Goal: Transaction & Acquisition: Purchase product/service

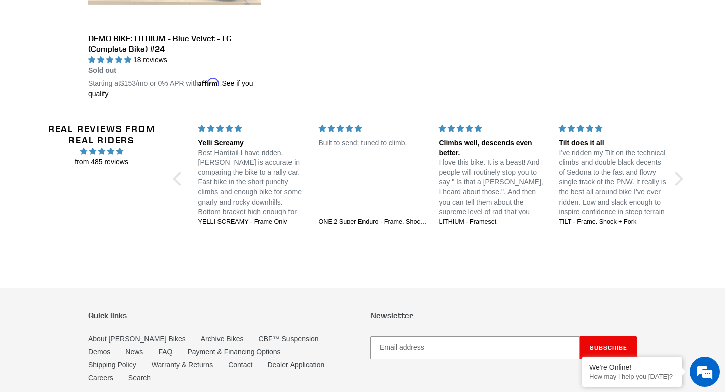
scroll to position [2031, 0]
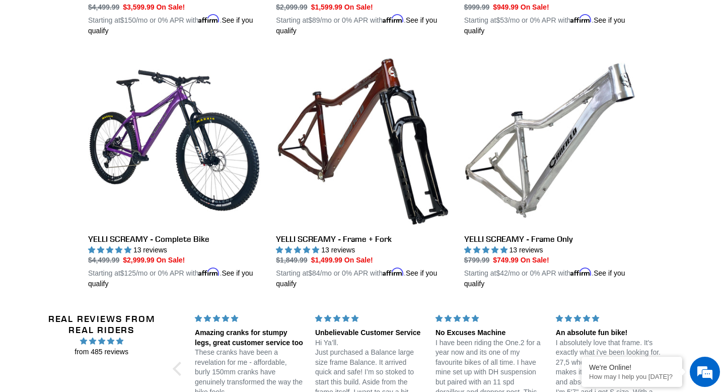
scroll to position [1783, 0]
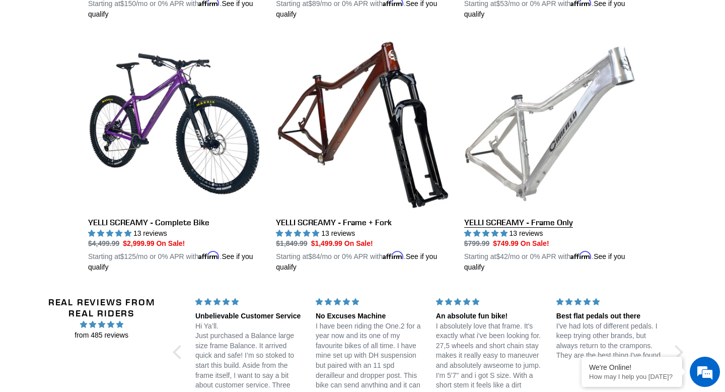
click at [499, 137] on link "YELLI SCREAMY - Frame Only" at bounding box center [550, 155] width 173 height 236
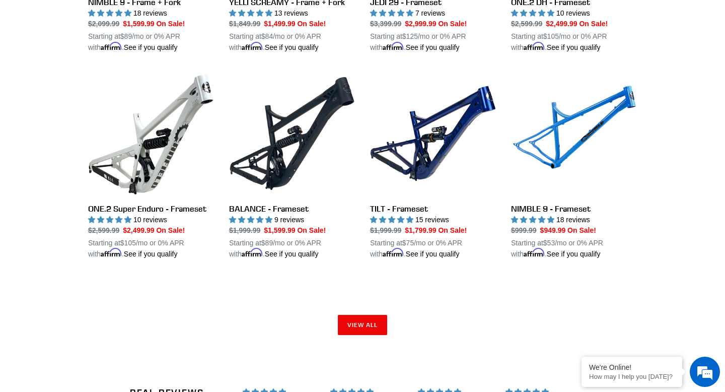
scroll to position [1532, 0]
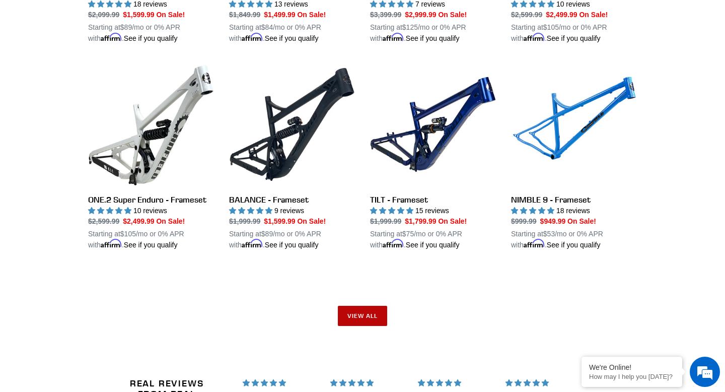
click at [346, 309] on link "View all" at bounding box center [362, 316] width 49 height 20
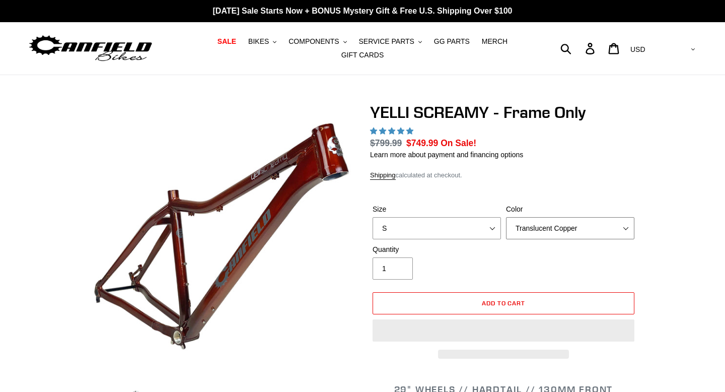
click at [532, 230] on select "Translucent Copper Purple Haze Raw" at bounding box center [570, 228] width 128 height 22
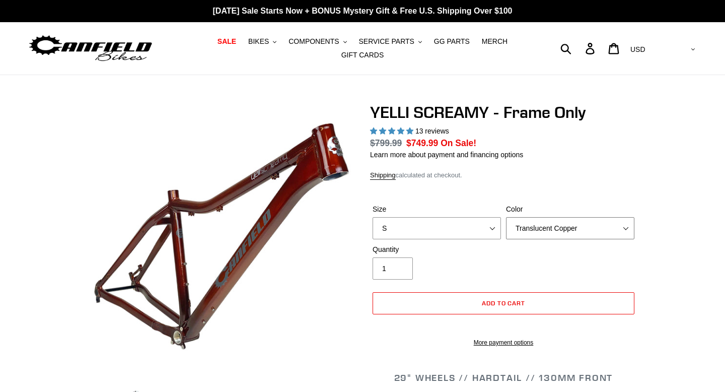
select select "highest-rating"
click at [477, 233] on select "S M L XL" at bounding box center [437, 228] width 128 height 22
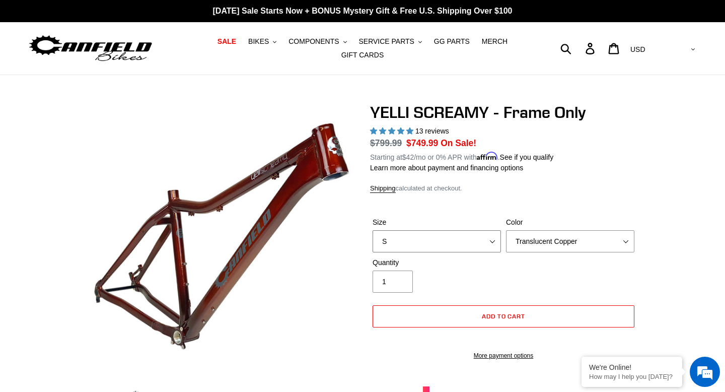
select select "M"
click at [579, 248] on select "Translucent Copper Purple Haze Raw" at bounding box center [570, 241] width 128 height 22
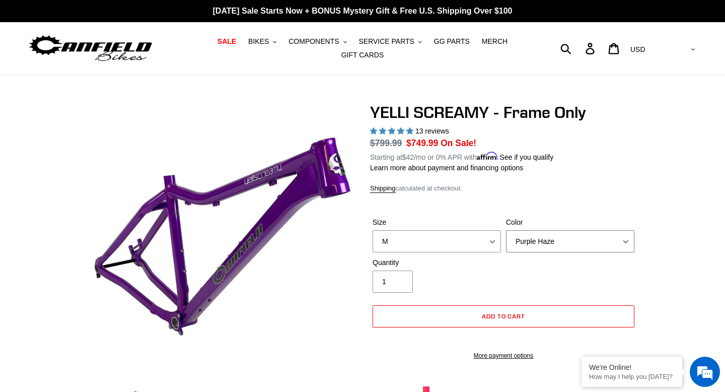
click at [574, 249] on select "Translucent Copper Purple Haze Raw" at bounding box center [570, 241] width 128 height 22
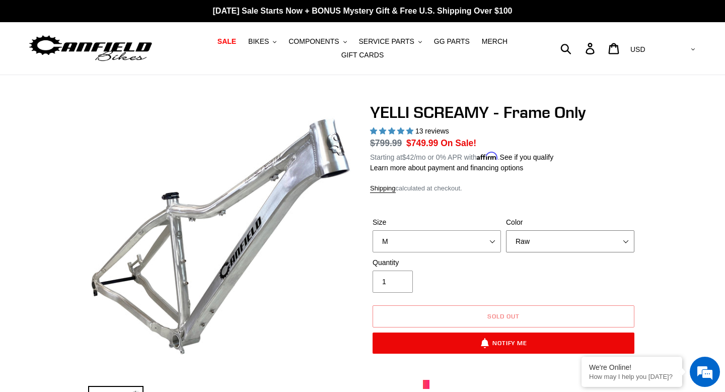
click at [563, 243] on select "Translucent Copper Purple Haze Raw" at bounding box center [570, 241] width 128 height 22
select select "Purple Haze"
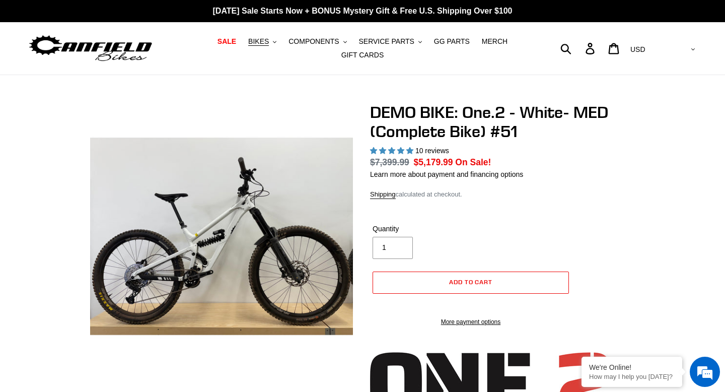
select select "highest-rating"
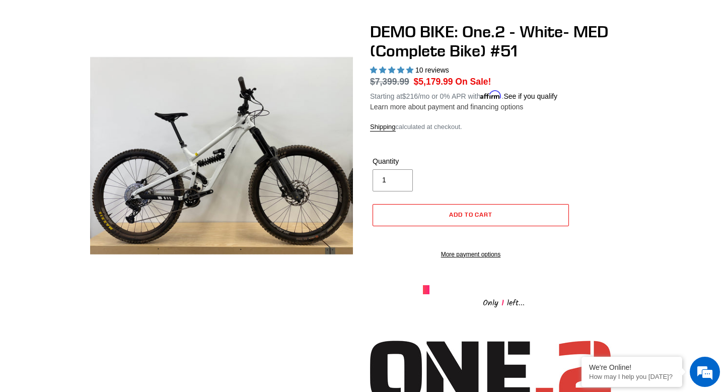
scroll to position [69, 0]
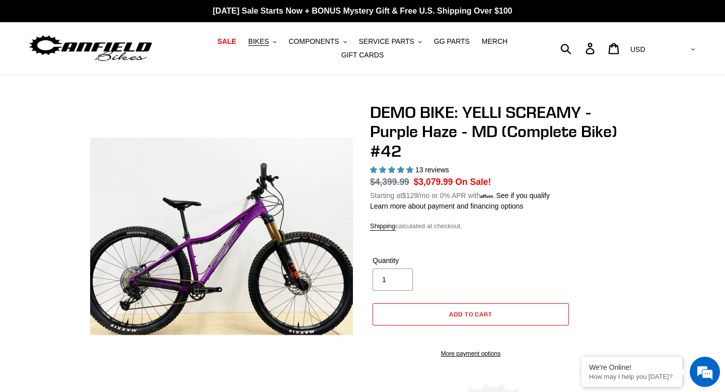
select select "highest-rating"
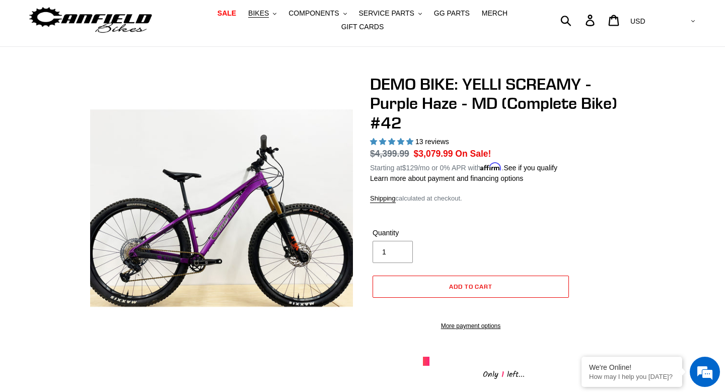
scroll to position [31, 0]
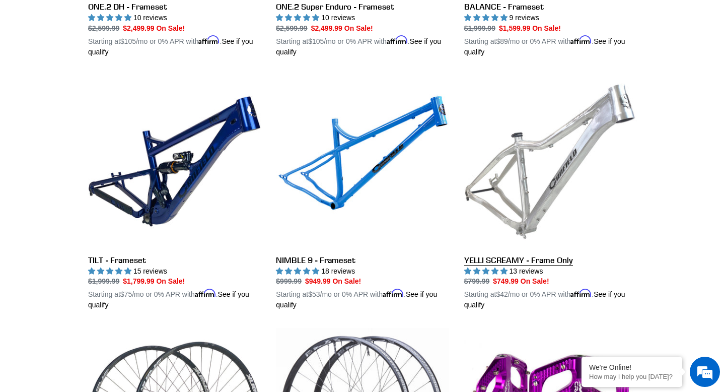
click at [562, 201] on link "YELLI SCREAMY - Frame Only" at bounding box center [550, 193] width 173 height 236
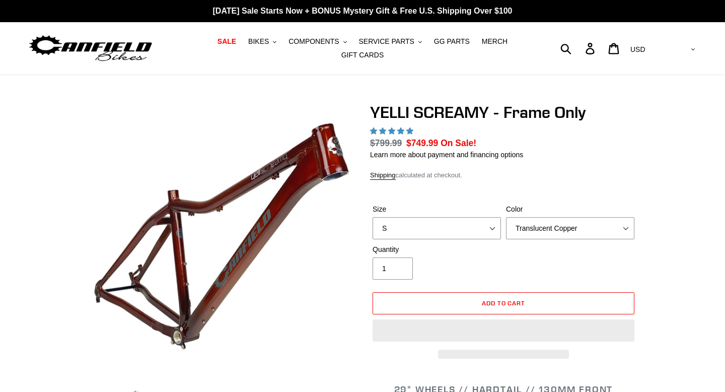
select select "highest-rating"
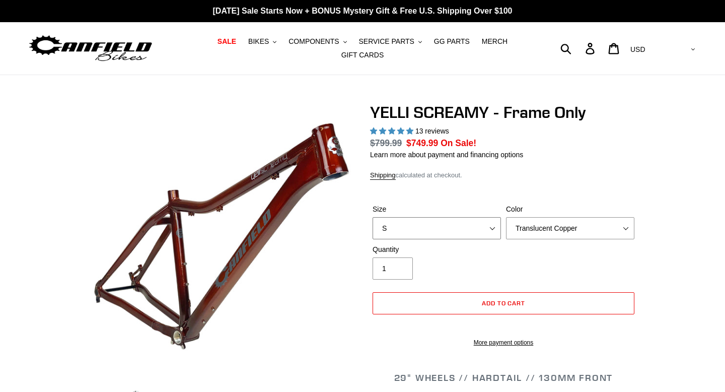
click at [477, 226] on select "S M L XL" at bounding box center [437, 228] width 128 height 22
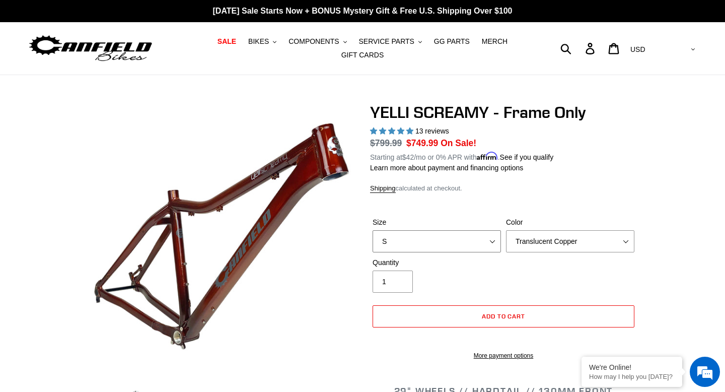
select select "M"
click at [554, 243] on select "Translucent Copper Purple Haze Raw" at bounding box center [570, 241] width 128 height 22
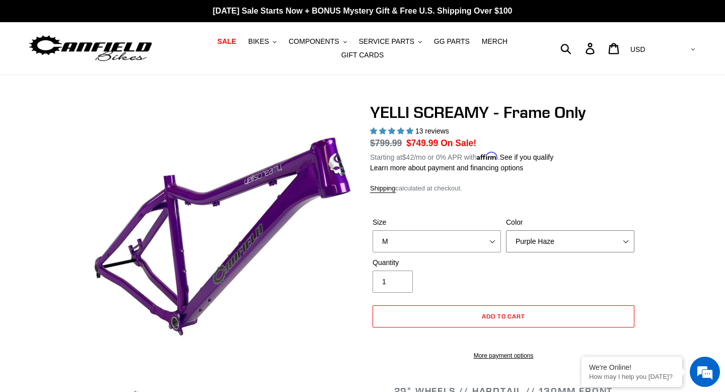
click at [552, 240] on select "Translucent Copper Purple Haze Raw" at bounding box center [570, 241] width 128 height 22
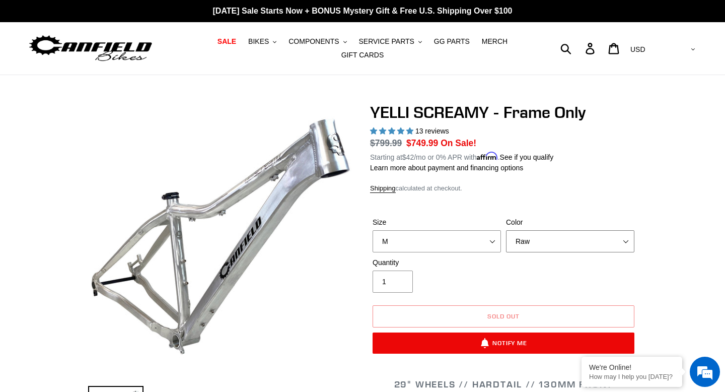
click at [550, 237] on select "Translucent Copper Purple Haze Raw" at bounding box center [570, 241] width 128 height 22
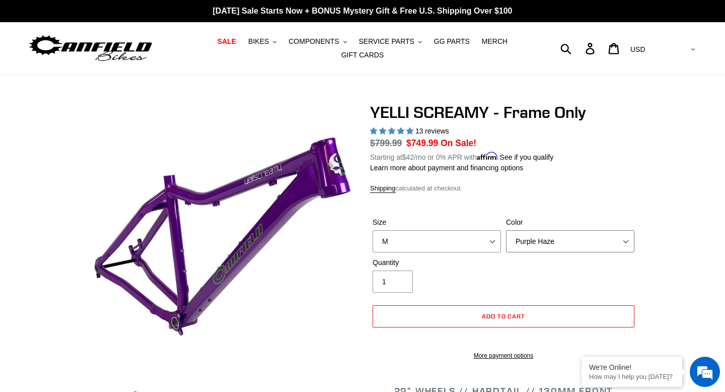
click at [550, 237] on select "Translucent Copper Purple Haze Raw" at bounding box center [570, 241] width 128 height 22
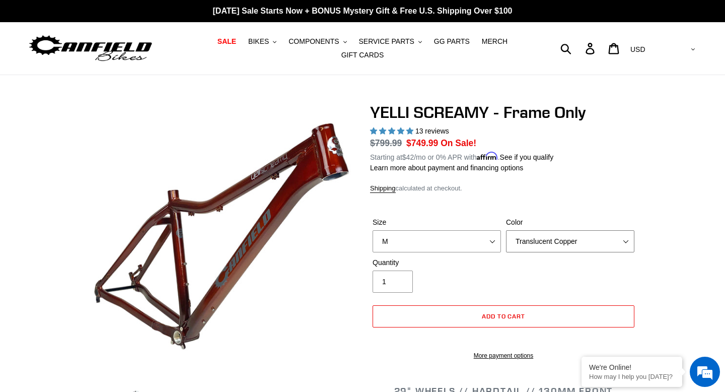
click at [560, 241] on select "Translucent Copper Purple Haze Raw" at bounding box center [570, 241] width 128 height 22
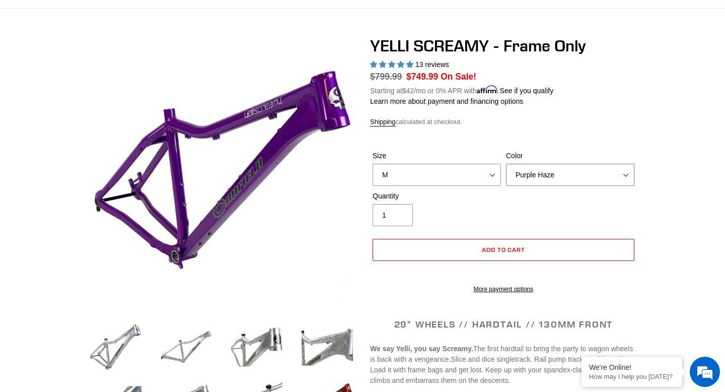
scroll to position [67, 0]
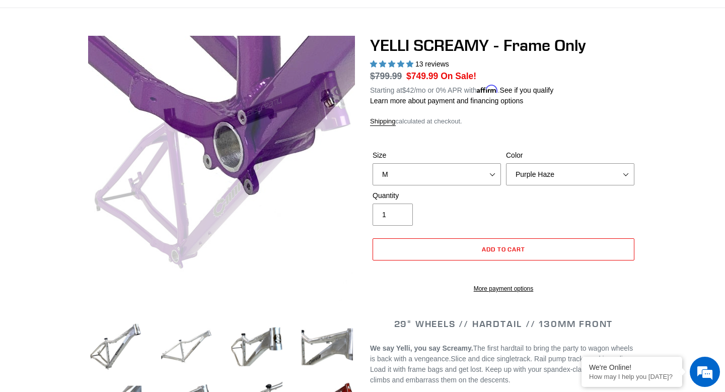
click at [173, 339] on img at bounding box center [186, 346] width 55 height 55
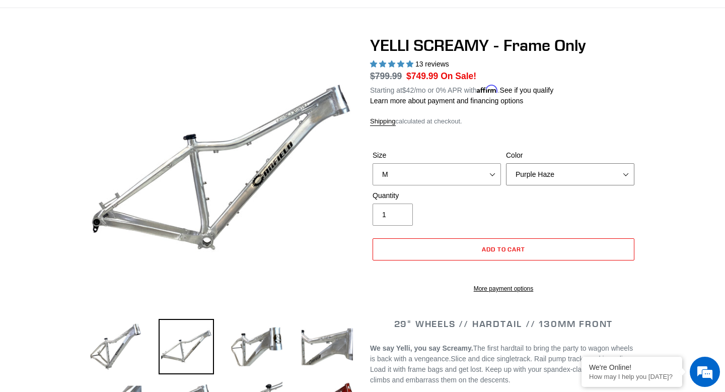
click at [583, 171] on select "Translucent Copper Purple Haze Raw" at bounding box center [570, 174] width 128 height 22
select select "Raw"
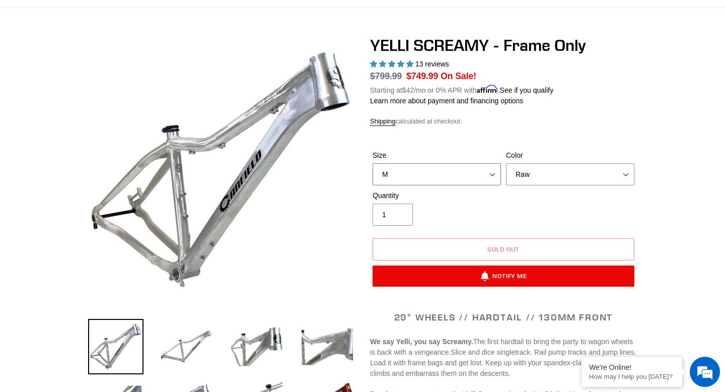
click at [471, 176] on select "S M L XL" at bounding box center [437, 174] width 128 height 22
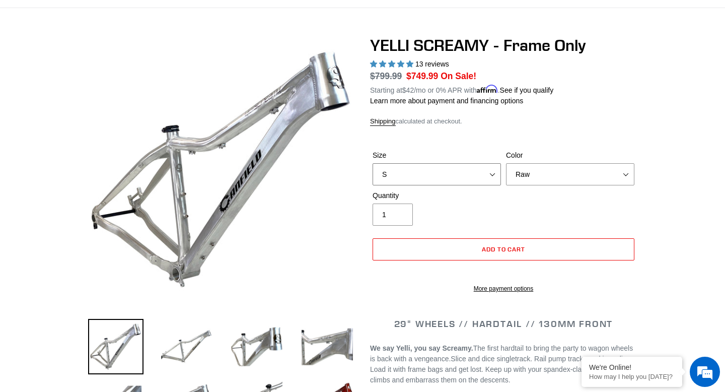
click at [454, 171] on select "S M L XL" at bounding box center [437, 174] width 128 height 22
select select "L"
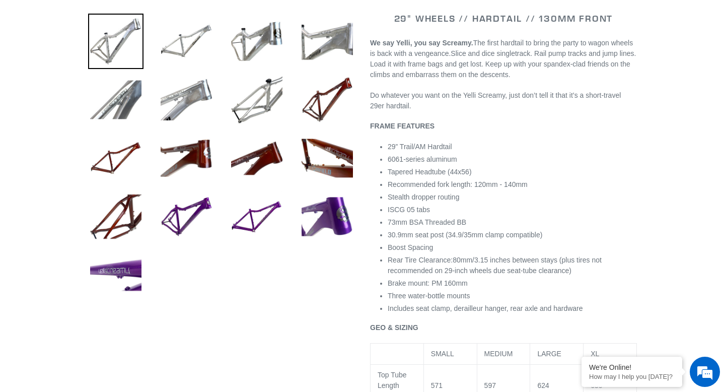
scroll to position [372, 0]
